Goal: Information Seeking & Learning: Learn about a topic

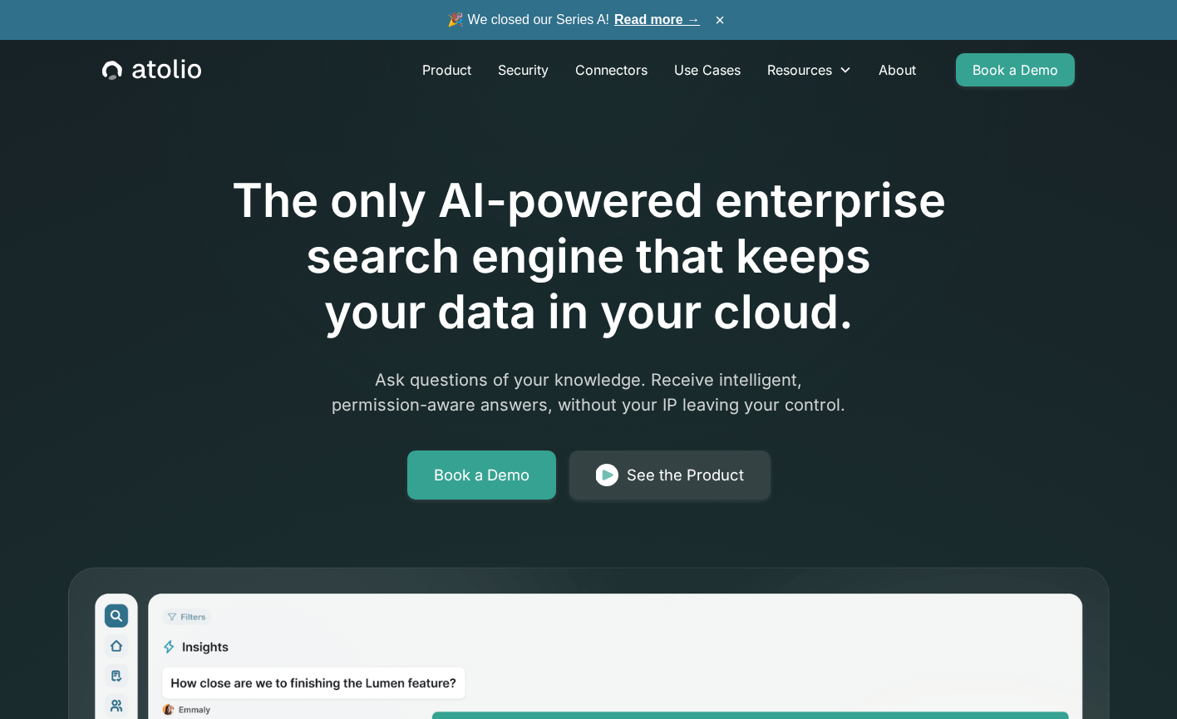
click at [619, 316] on h1 "The only AI-powered enterprise search engine that keeps your data in your cloud." at bounding box center [588, 257] width 851 height 168
click at [450, 74] on link "Product" at bounding box center [447, 69] width 76 height 33
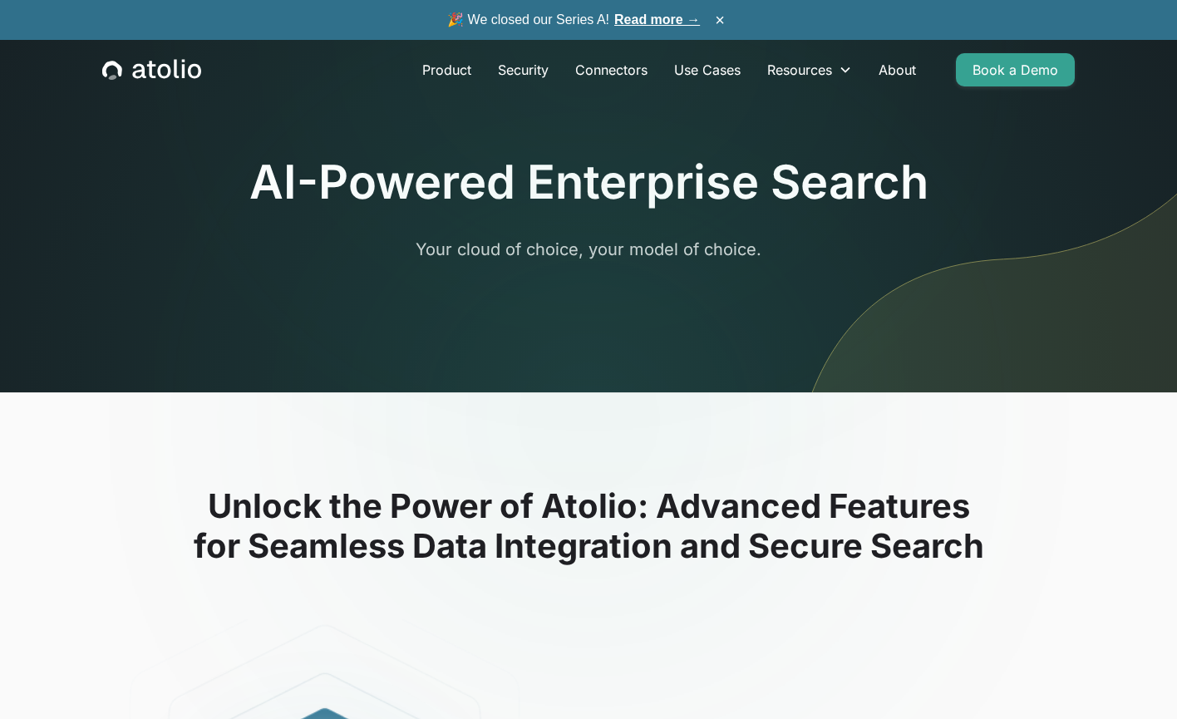
click at [534, 184] on h1 "AI-Powered Enterprise Search" at bounding box center [588, 183] width 679 height 56
click at [455, 79] on link "Product" at bounding box center [447, 69] width 76 height 33
drag, startPoint x: 539, startPoint y: 194, endPoint x: 645, endPoint y: 206, distance: 107.1
click at [645, 206] on h1 "AI-Powered Enterprise Search" at bounding box center [588, 183] width 679 height 56
click at [646, 207] on h1 "AI-Powered Enterprise Search" at bounding box center [588, 183] width 679 height 56
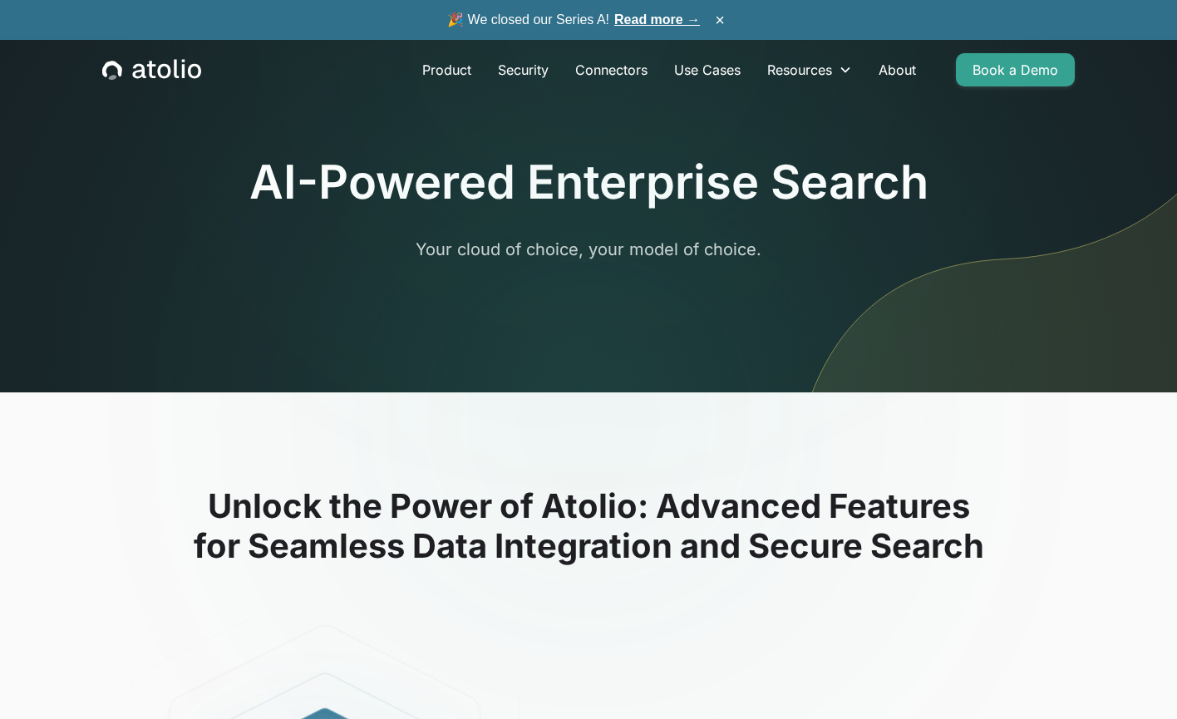
click at [642, 200] on h1 "AI-Powered Enterprise Search" at bounding box center [588, 183] width 679 height 56
